Goal: Submit feedback/report problem

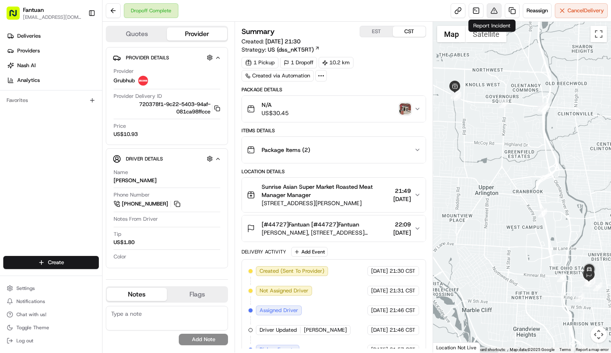
click at [493, 14] on button at bounding box center [494, 10] width 15 height 15
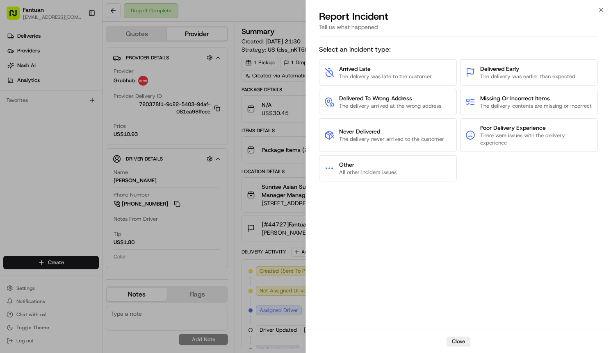
click at [337, 260] on div "Select an incident type: Arrived Late The delivery was late to the customer Del…" at bounding box center [458, 184] width 279 height 287
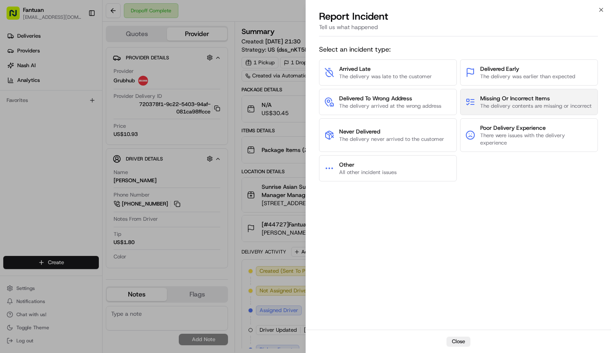
click at [505, 96] on span "Missing Or Incorrect Items" at bounding box center [536, 98] width 112 height 8
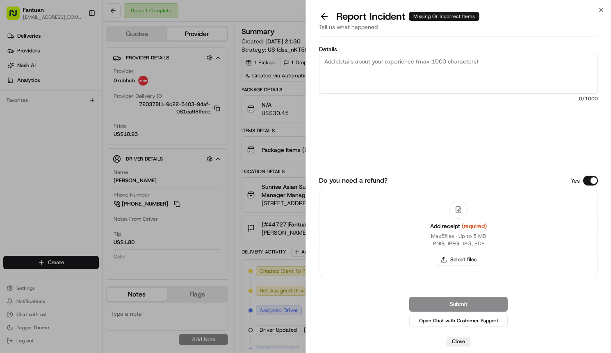
click at [394, 64] on textarea "Details" at bounding box center [458, 74] width 279 height 40
click at [461, 261] on button "Select files" at bounding box center [458, 259] width 43 height 11
type input "C:\fakepath\1958536959655694336.jpg"
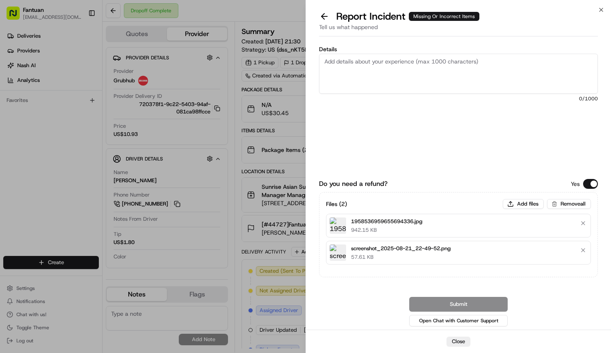
click at [408, 77] on textarea "Details" at bounding box center [458, 74] width 279 height 40
paste textarea "The form of submission: The entire order was not received. The driver did not c…"
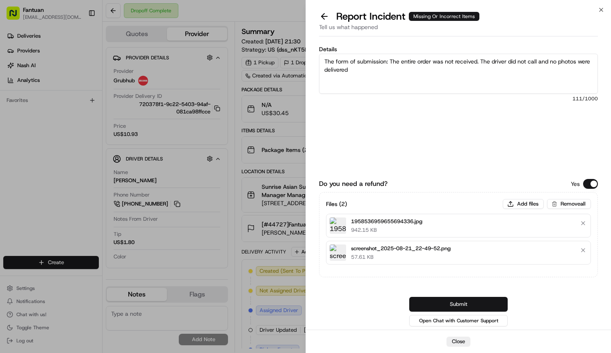
type textarea "The form of submission: The entire order was not received. The driver did not c…"
click at [497, 305] on button "Submit" at bounding box center [458, 304] width 98 height 15
